Goal: Information Seeking & Learning: Learn about a topic

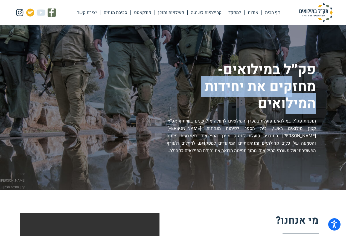
drag, startPoint x: 288, startPoint y: 86, endPoint x: 286, endPoint y: 115, distance: 29.1
click at [286, 115] on div "פק״ל במילואים- מחזקים את יחידות המילואים תוכנית פק”ל במילואים פועלת במערך המילו…" at bounding box center [159, 107] width 313 height 93
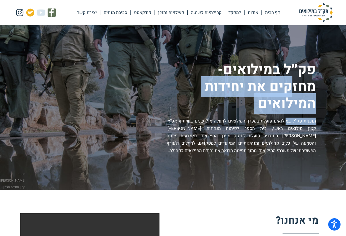
click at [289, 119] on p "תוכנית פק”ל במילואים פועלת במערך המילואים למעלה מ-7 שנים בשיתוף אכ”א, קצין מילו…" at bounding box center [241, 136] width 149 height 37
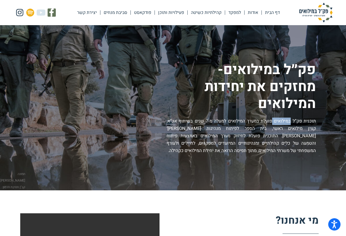
click at [289, 119] on p "תוכנית פק”ל במילואים פועלת במערך המילואים למעלה מ-7 שנים בשיתוף אכ”א, קצין מילו…" at bounding box center [241, 136] width 149 height 37
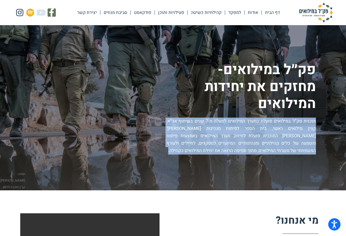
click at [289, 119] on p "תוכנית פק”ל במילואים פועלת במערך המילואים למעלה מ-7 שנים בשיתוף אכ”א, קצין מילו…" at bounding box center [241, 136] width 149 height 37
click at [287, 120] on p "תוכנית פק”ל במילואים פועלת במערך המילואים למעלה מ-7 שנים בשיתוף אכ”א, קצין מילו…" at bounding box center [241, 136] width 149 height 37
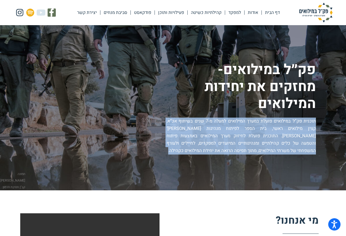
click at [287, 120] on p "תוכנית פק”ל במילואים פועלת במערך המילואים למעלה מ-7 שנים בשיתוף אכ”א, קצין מילו…" at bounding box center [241, 136] width 149 height 37
click at [225, 153] on p "תוכנית פק”ל במילואים פועלת במערך המילואים למעלה מ-7 שנים בשיתוף אכ”א, קצין מילו…" at bounding box center [241, 136] width 149 height 37
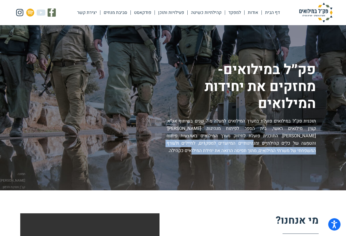
drag, startPoint x: 225, startPoint y: 153, endPoint x: 298, endPoint y: 136, distance: 74.6
click at [297, 136] on p "תוכנית פק”ל במילואים פועלת במערך המילואים למעלה מ-7 שנים בשיתוף אכ”א, קצין מילו…" at bounding box center [241, 136] width 149 height 37
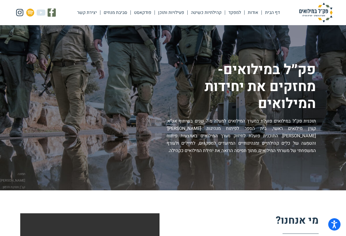
click at [299, 129] on p "תוכנית פק”ל במילואים פועלת במערך המילואים למעלה מ-7 שנים בשיתוף אכ”א, קצין מילו…" at bounding box center [241, 136] width 149 height 37
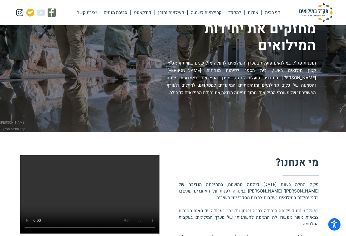
scroll to position [164, 0]
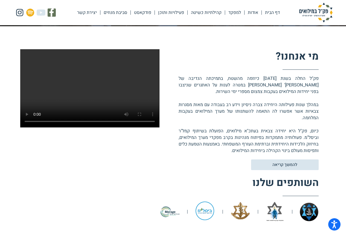
drag, startPoint x: 314, startPoint y: 78, endPoint x: 214, endPoint y: 152, distance: 124.4
click at [214, 152] on p "פק"ל החלה בשנת [DATE] כיוזמה מהשטח, בתמיכתה הנדיבה של [PERSON_NAME]' [PERSON_NA…" at bounding box center [249, 114] width 140 height 79
